Goal: Task Accomplishment & Management: Complete application form

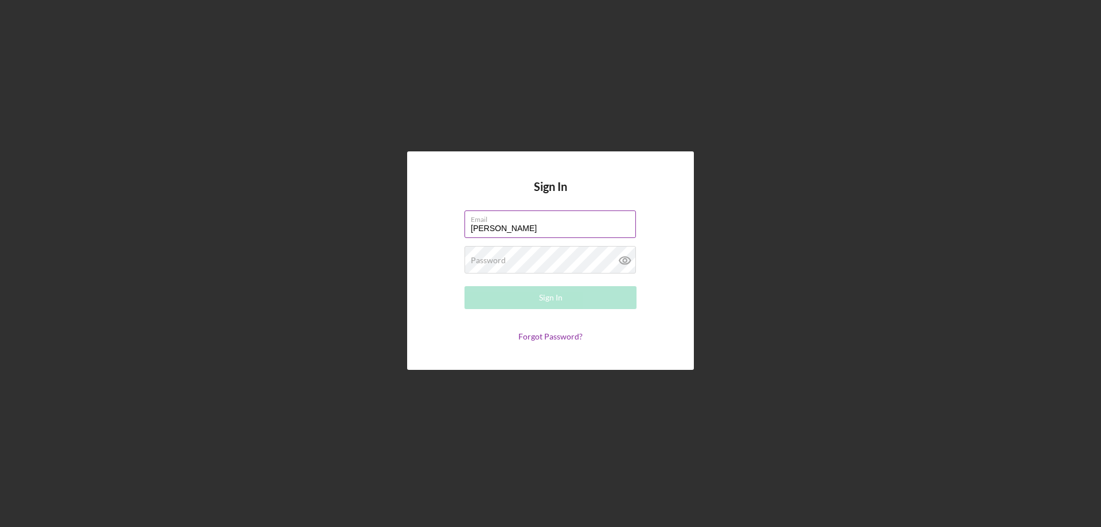
type input "[PERSON_NAME][EMAIL_ADDRESS][PERSON_NAME][DOMAIN_NAME]"
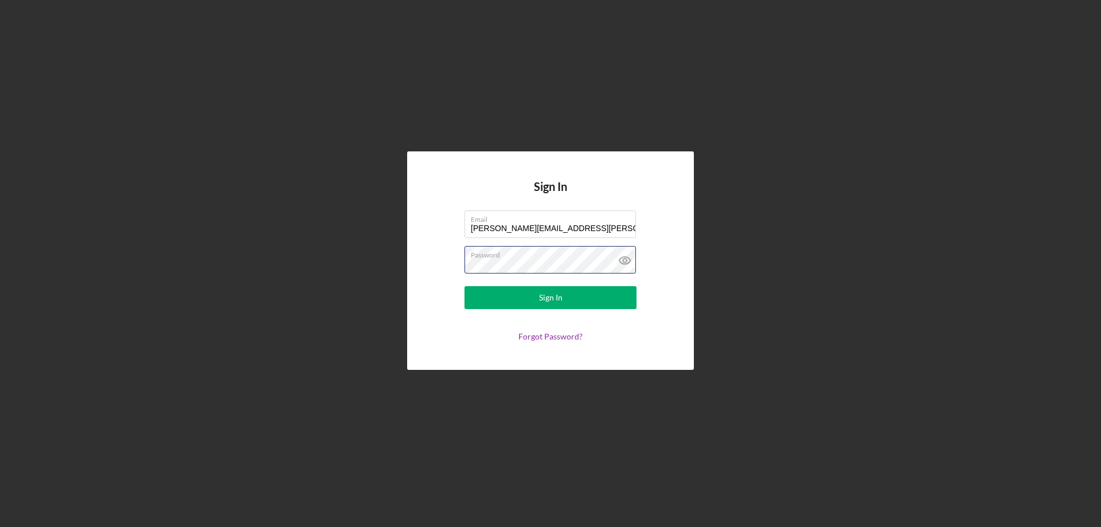
click at [465, 286] on button "Sign In" at bounding box center [551, 297] width 172 height 23
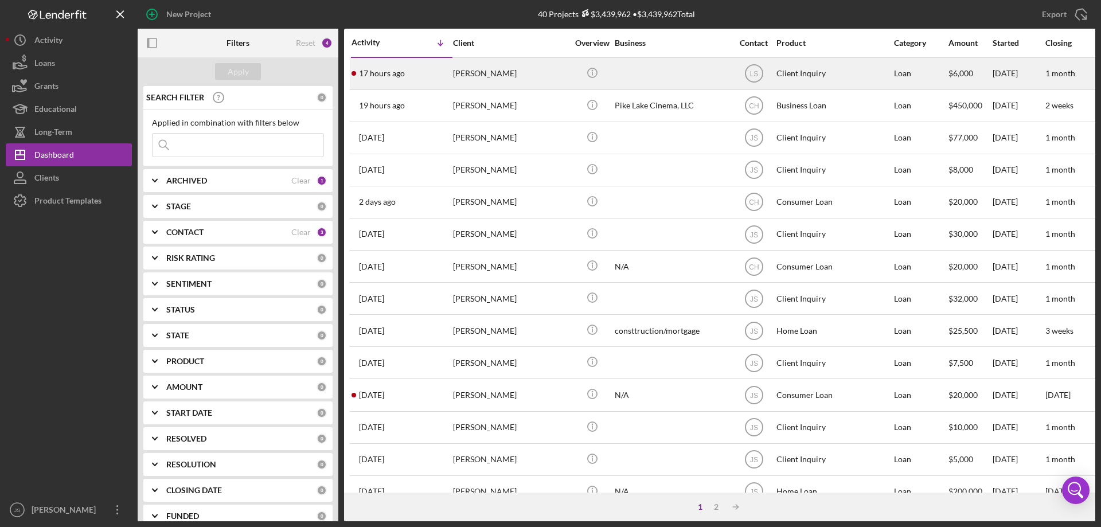
click at [569, 76] on td "[PERSON_NAME]" at bounding box center [512, 73] width 118 height 32
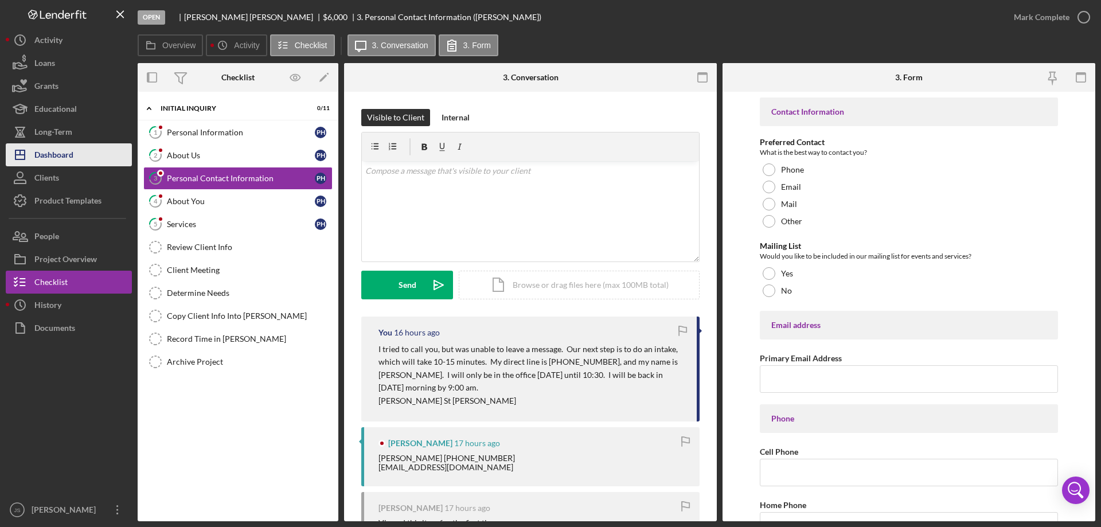
click at [83, 157] on button "Icon/Dashboard Dashboard" at bounding box center [69, 154] width 126 height 23
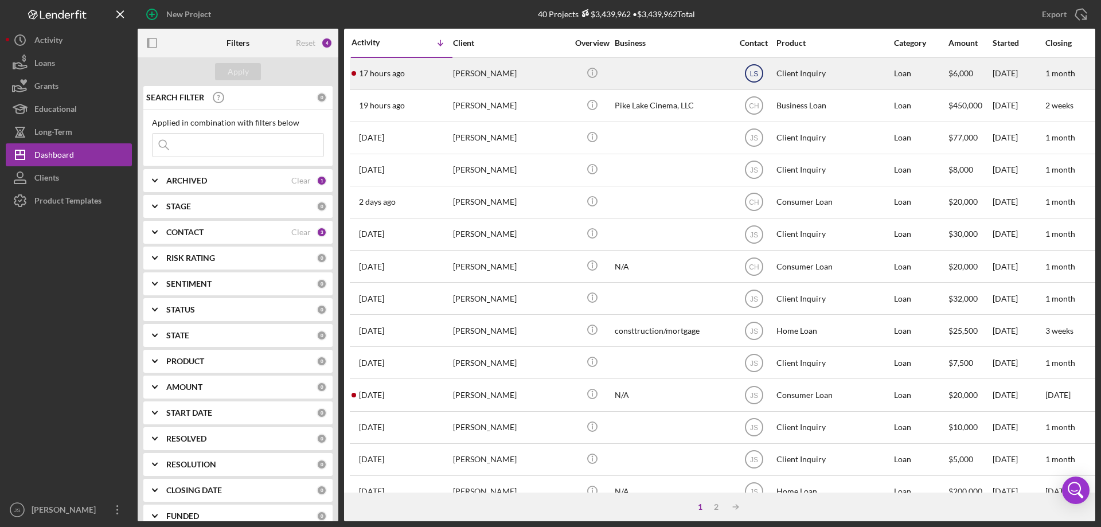
click at [754, 76] on text "LS" at bounding box center [754, 74] width 9 height 8
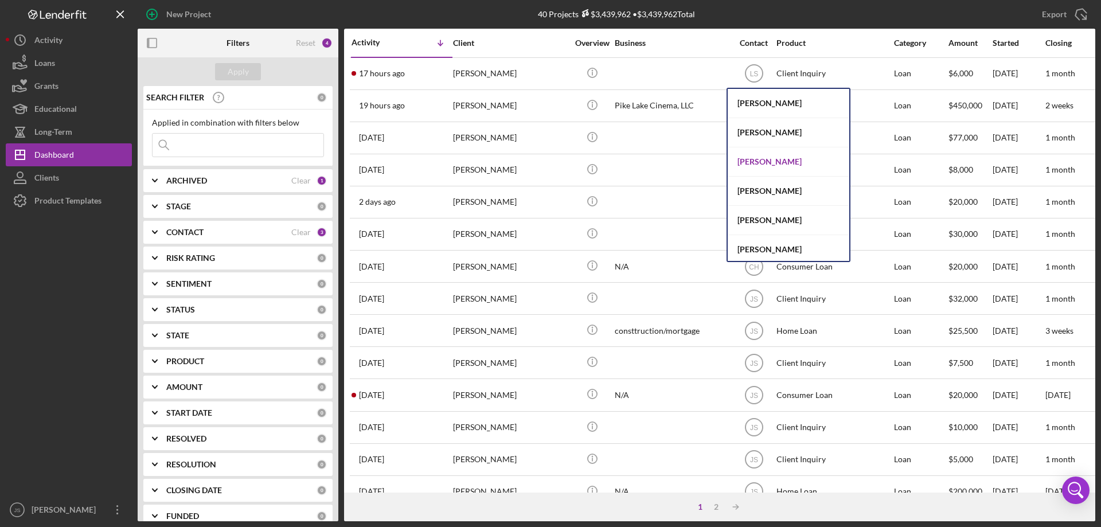
click at [758, 163] on div "[PERSON_NAME]" at bounding box center [789, 161] width 122 height 29
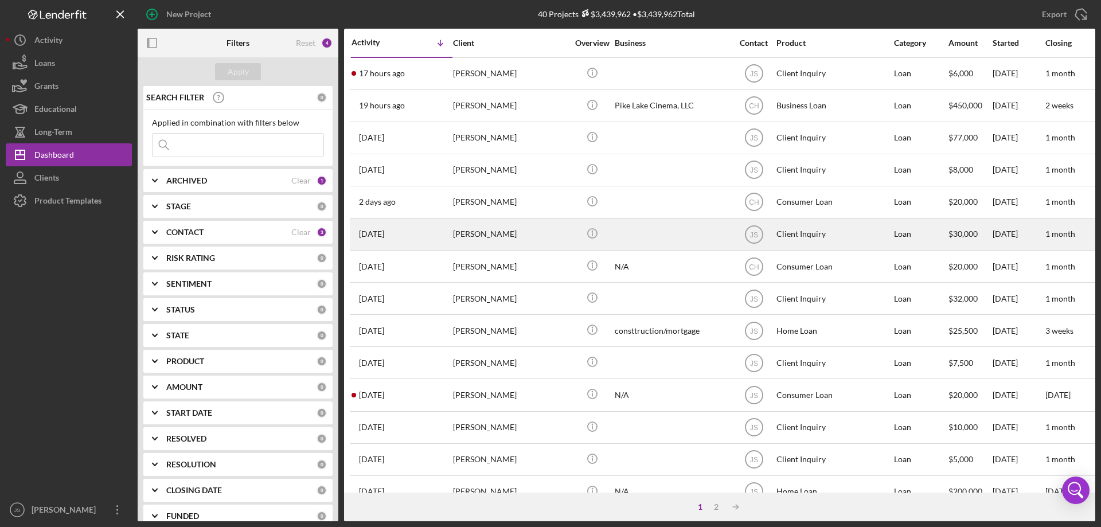
click at [545, 235] on div "[PERSON_NAME]" at bounding box center [510, 234] width 115 height 30
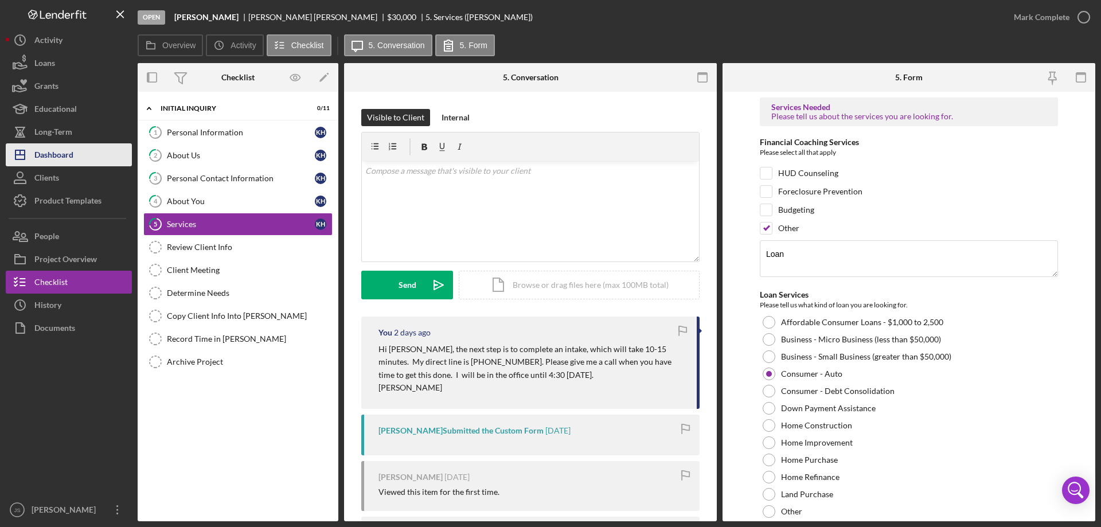
click at [51, 156] on div "Dashboard" at bounding box center [53, 156] width 39 height 26
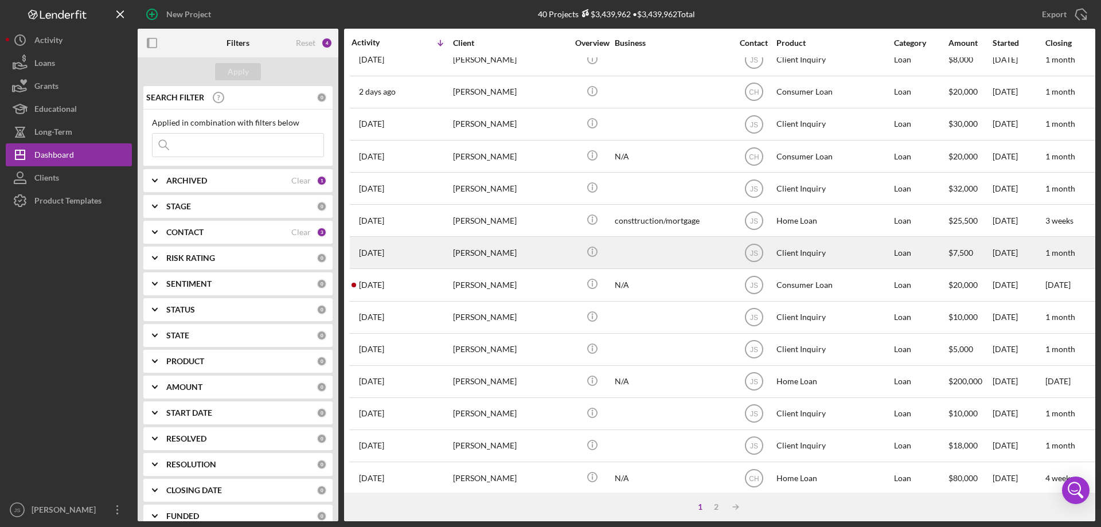
scroll to position [115, 0]
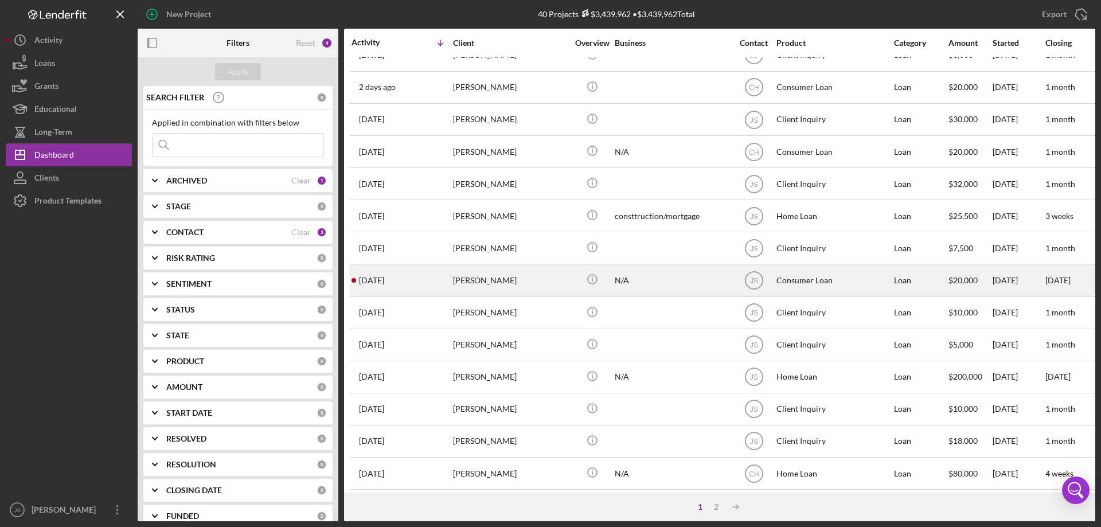
click at [524, 283] on div "[PERSON_NAME]" at bounding box center [510, 280] width 115 height 30
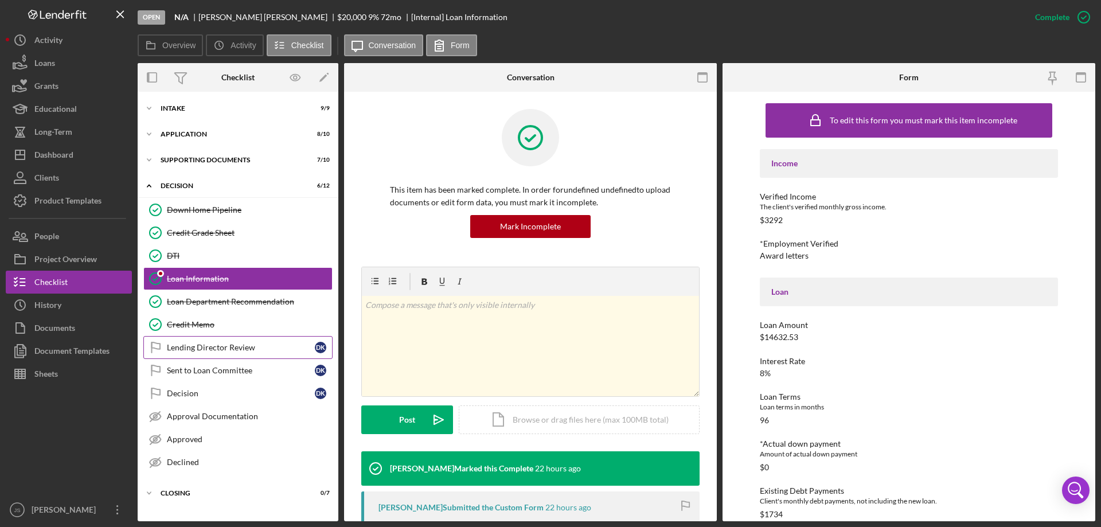
click at [184, 349] on div "Lending Director Review" at bounding box center [241, 347] width 148 height 9
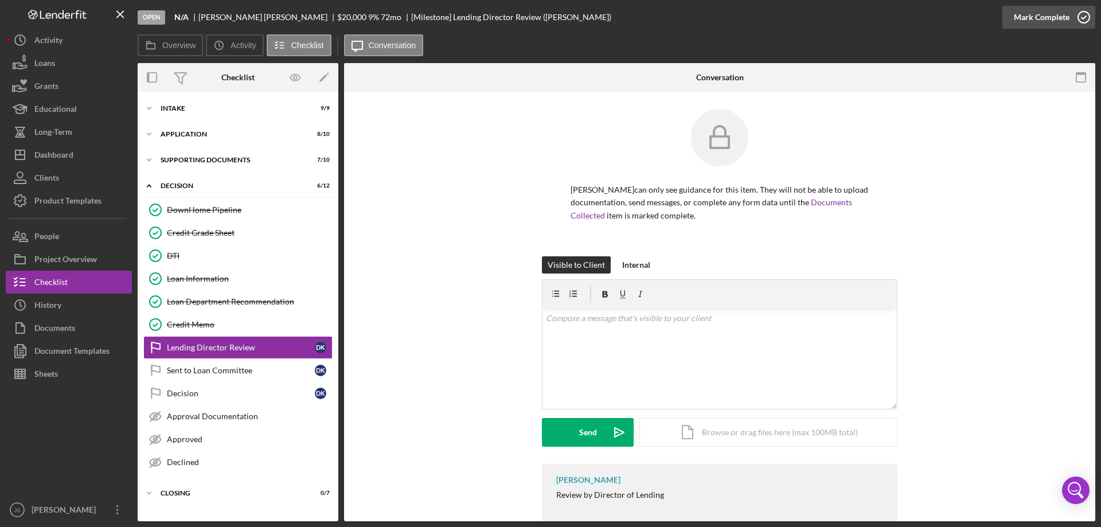
click at [1081, 15] on icon "button" at bounding box center [1084, 17] width 29 height 29
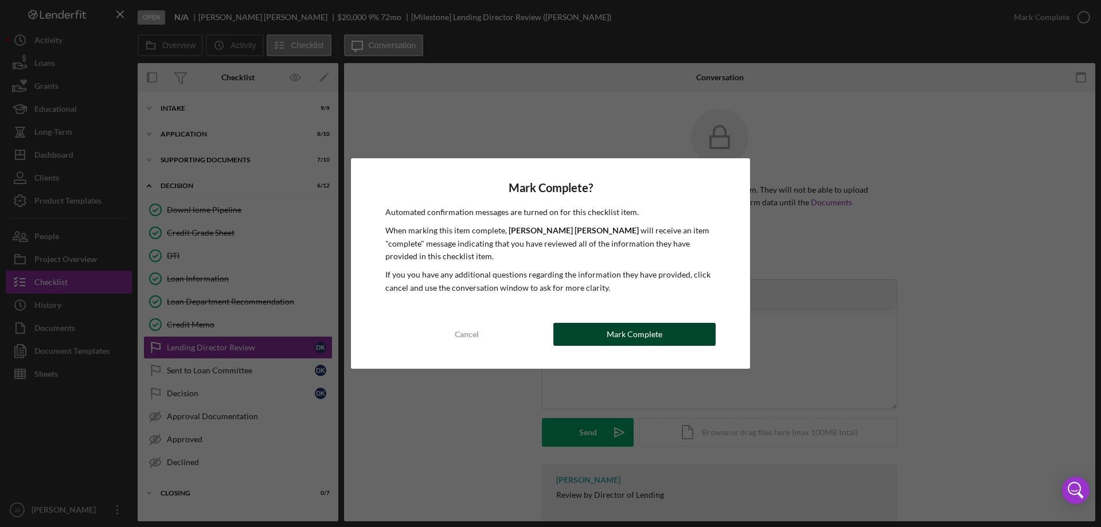
click at [610, 331] on div "Mark Complete" at bounding box center [635, 334] width 56 height 23
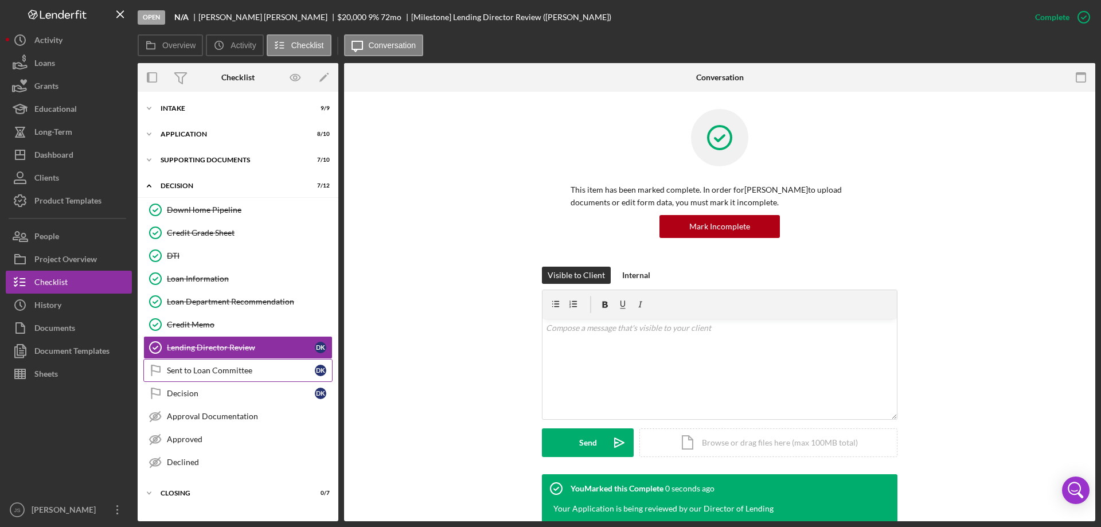
click at [229, 370] on div "Sent to Loan Committee" at bounding box center [241, 370] width 148 height 9
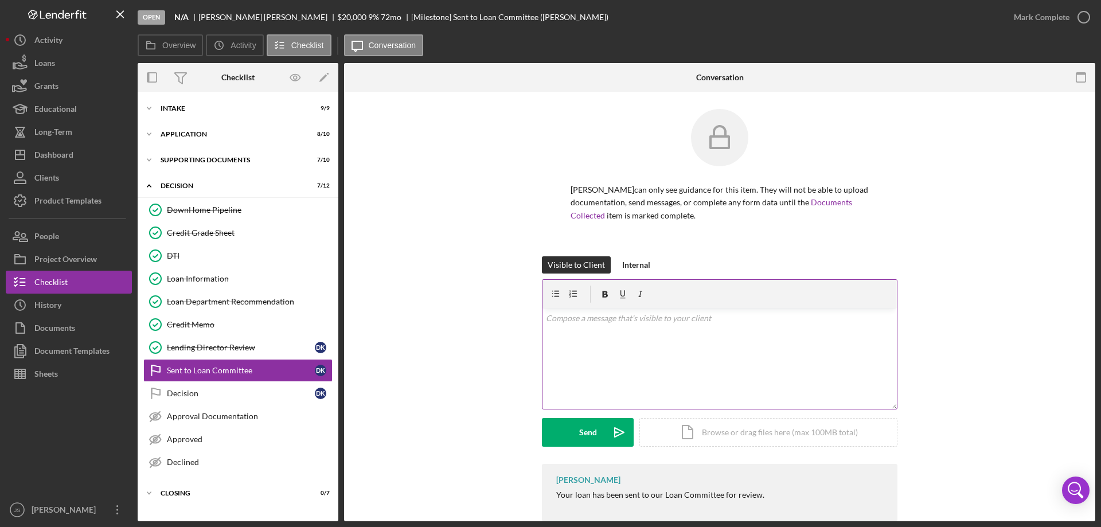
scroll to position [23, 0]
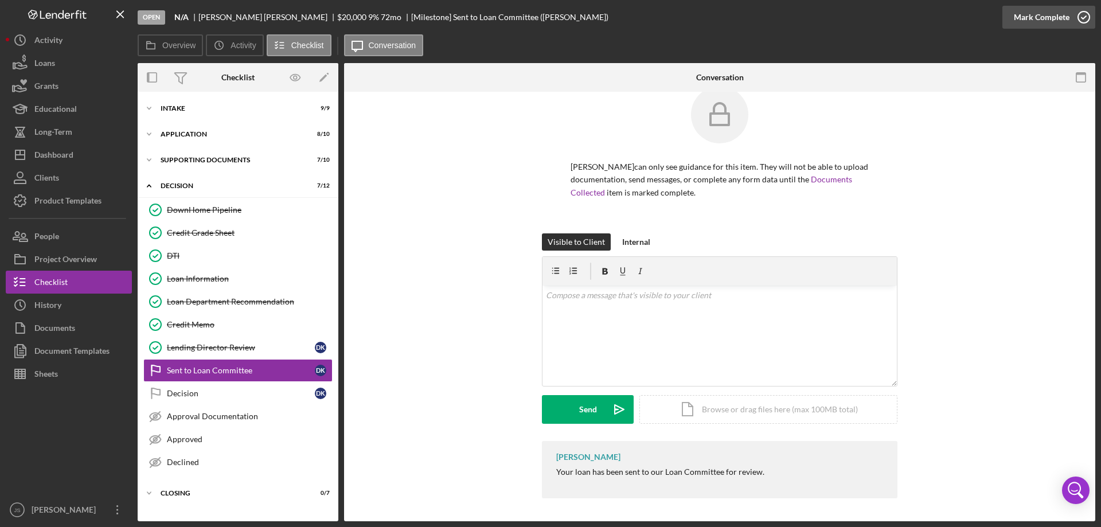
click at [1083, 15] on icon "button" at bounding box center [1084, 17] width 29 height 29
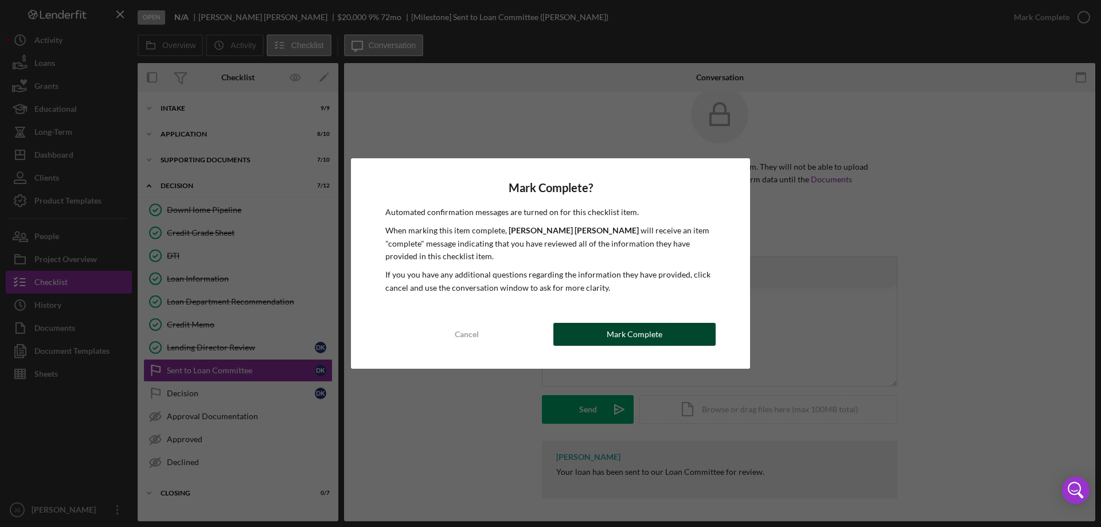
click at [611, 333] on div "Mark Complete" at bounding box center [635, 334] width 56 height 23
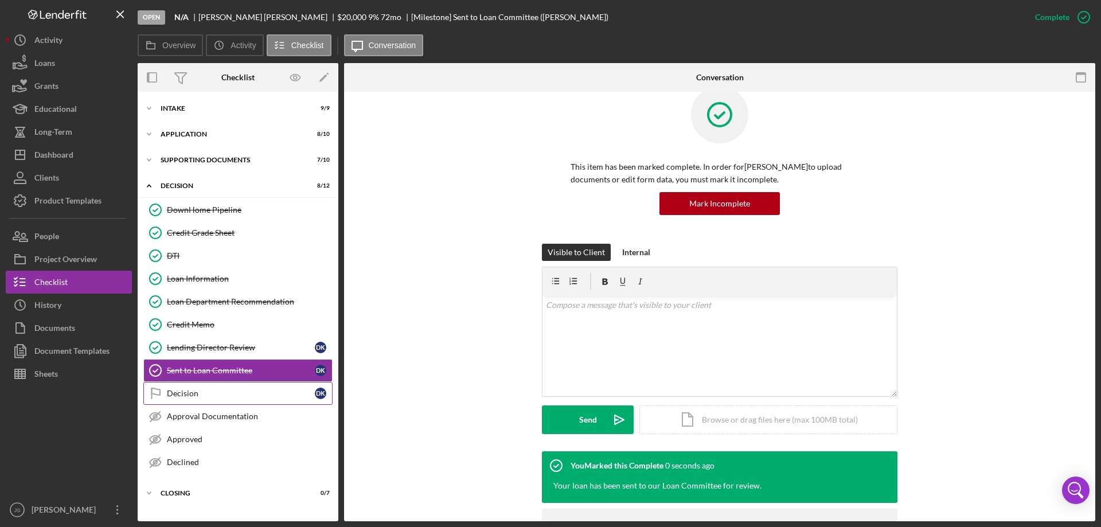
click at [211, 390] on div "Decision" at bounding box center [241, 393] width 148 height 9
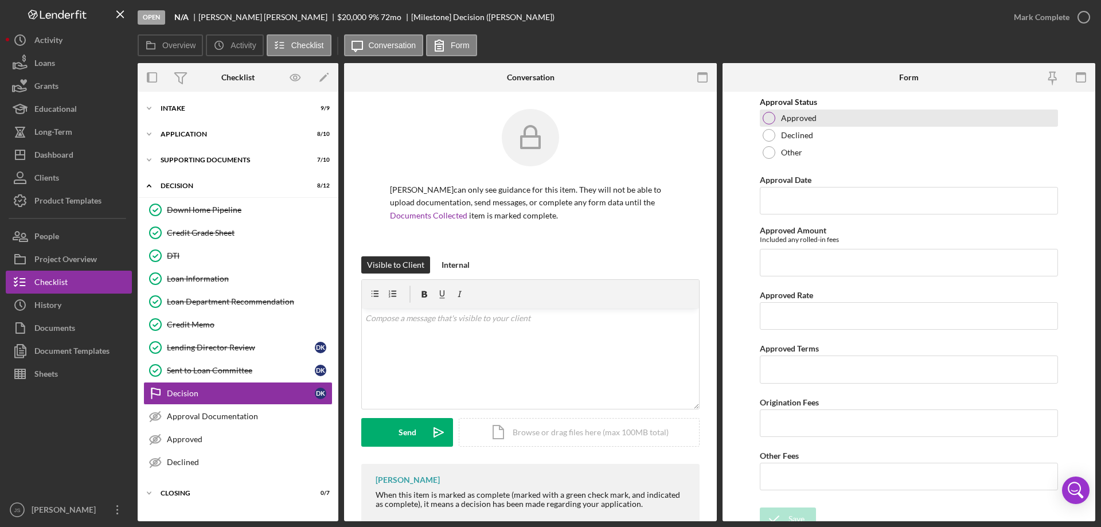
click at [770, 115] on div at bounding box center [769, 118] width 13 height 13
click at [775, 205] on input "Approval Date" at bounding box center [909, 201] width 298 height 28
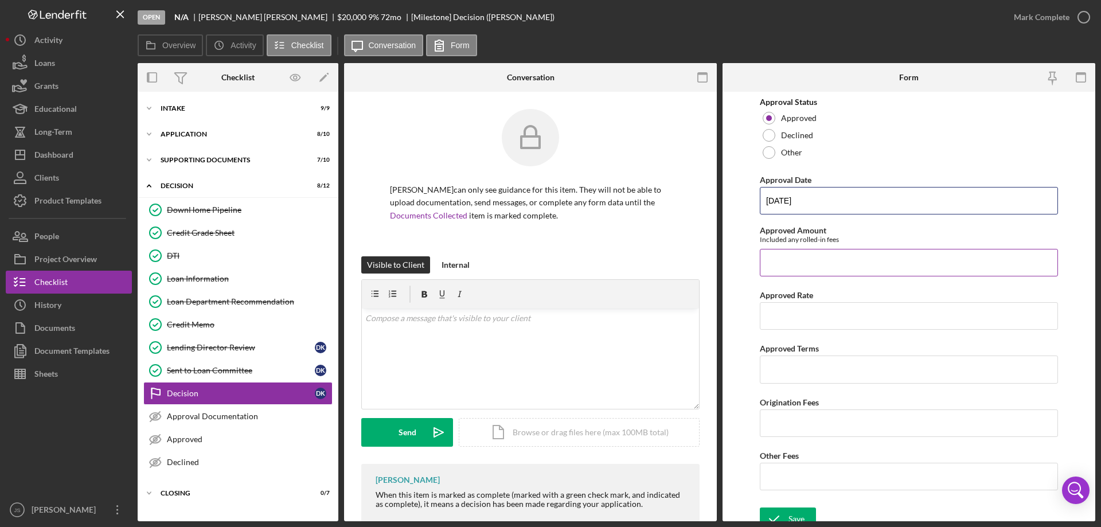
type input "[DATE]"
click at [778, 262] on input "Approved Amount" at bounding box center [909, 263] width 298 height 28
